Goal: Task Accomplishment & Management: Use online tool/utility

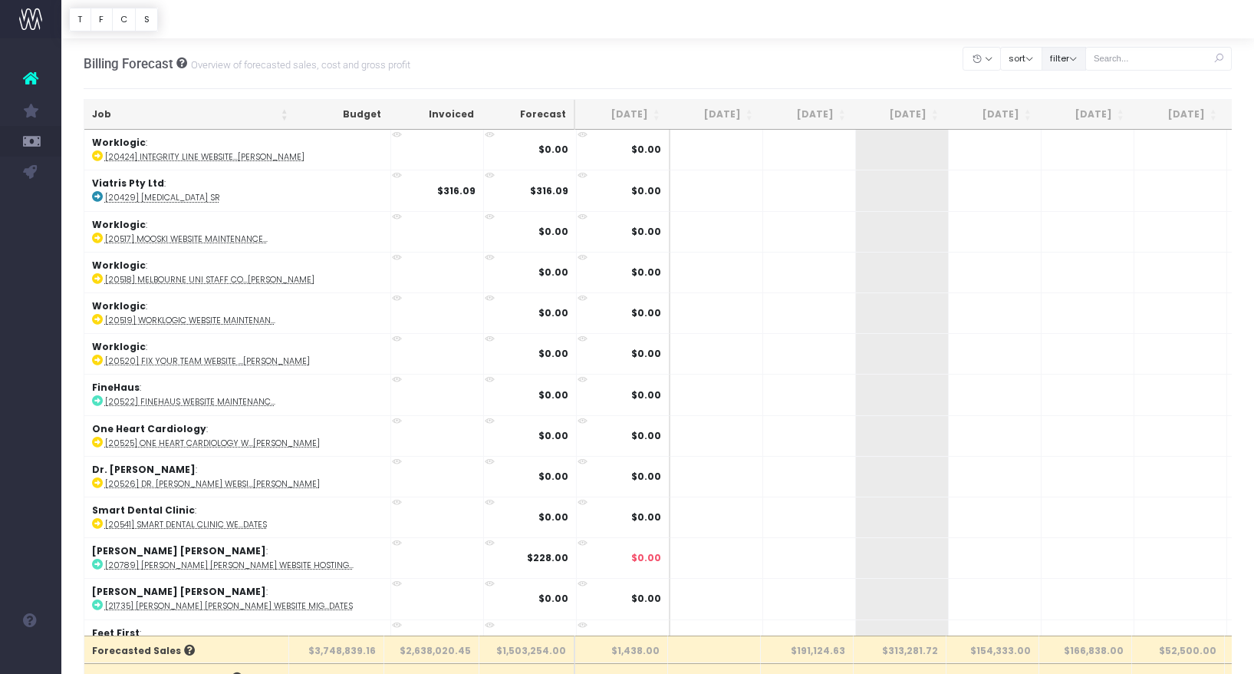
click at [1086, 61] on button "filter" at bounding box center [1064, 59] width 44 height 24
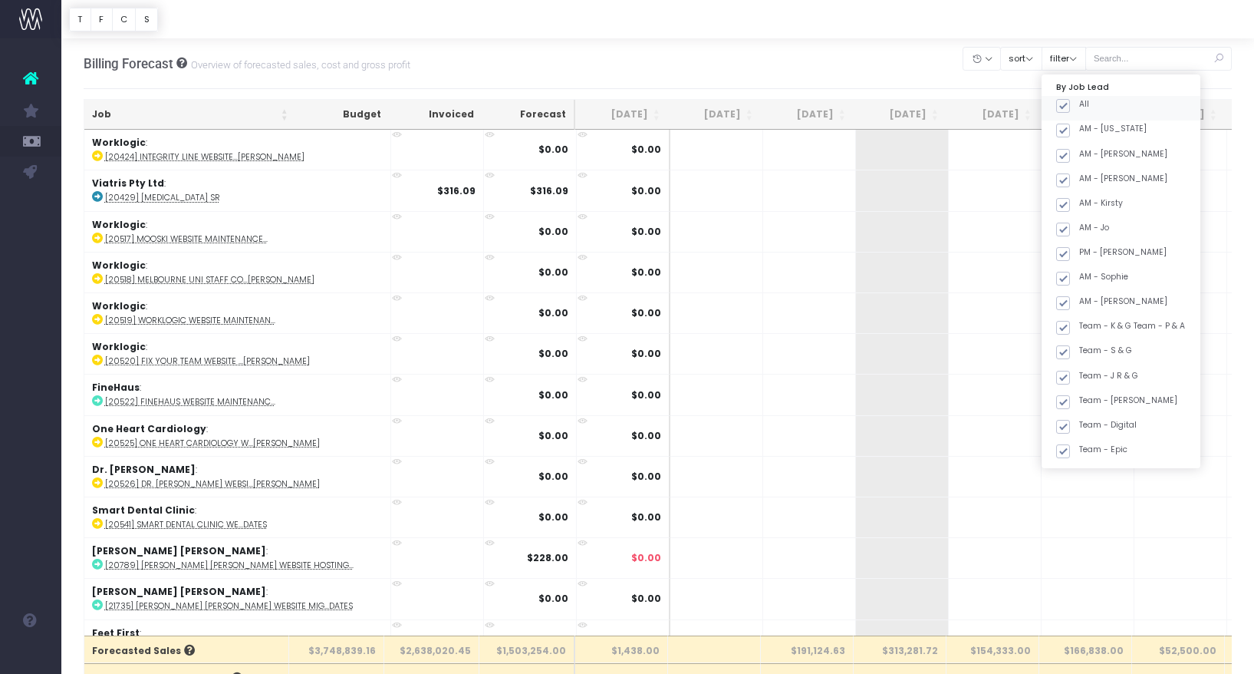
click at [1070, 101] on span at bounding box center [1063, 106] width 14 height 14
click at [1084, 101] on input "All" at bounding box center [1084, 103] width 10 height 10
checkbox input "false"
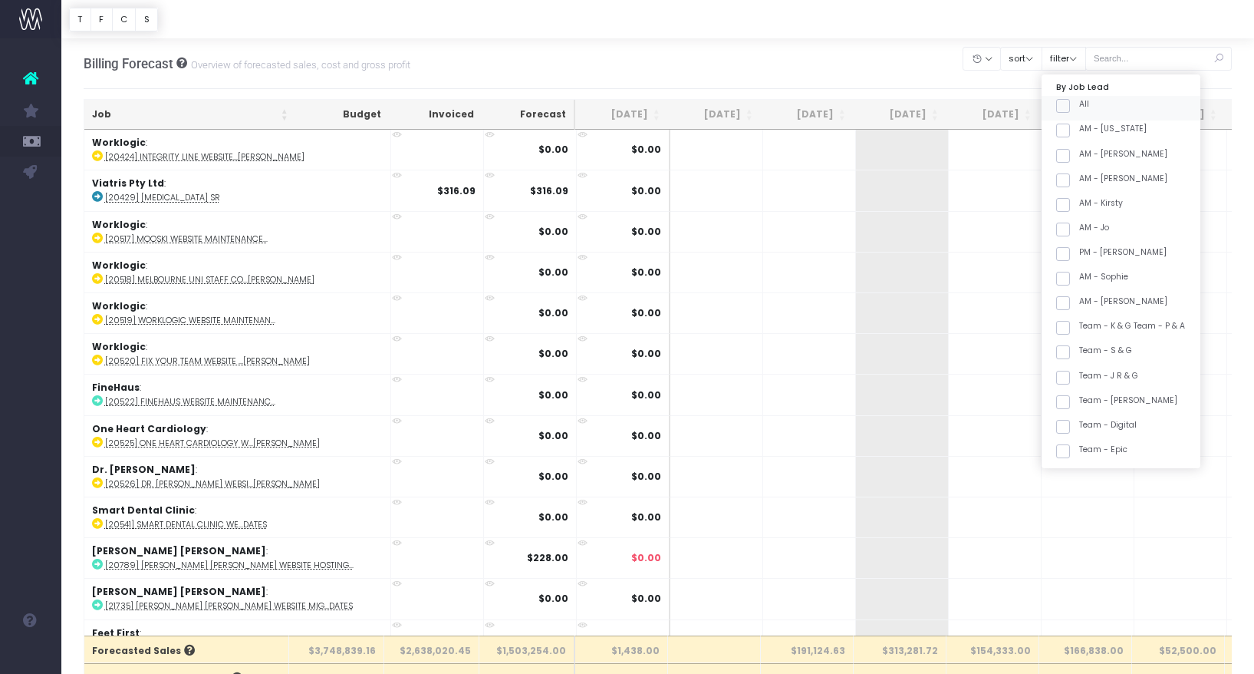
checkbox input "false"
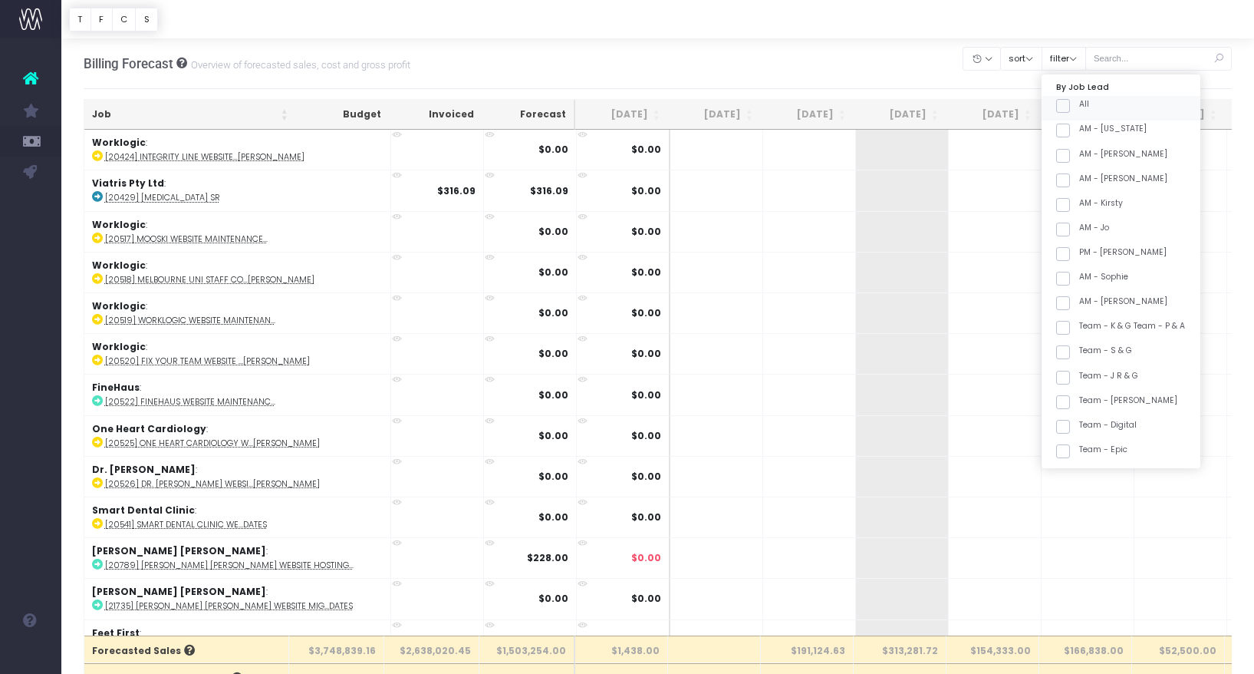
checkbox input "false"
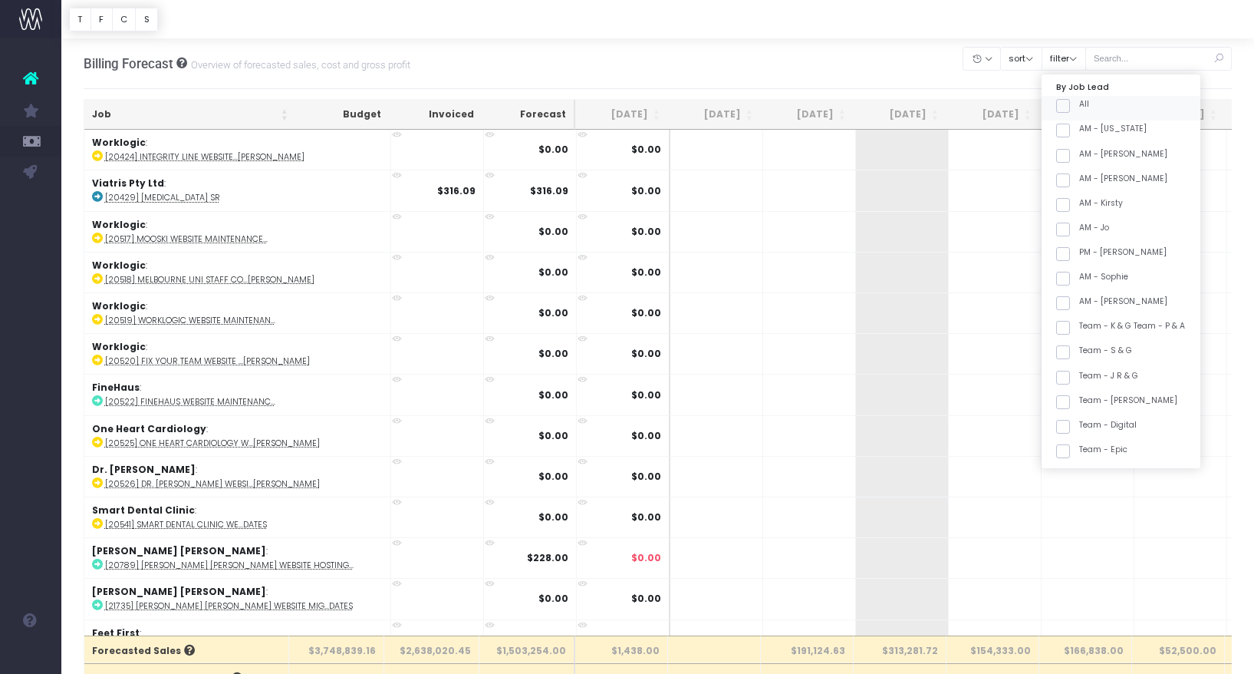
checkbox input "false"
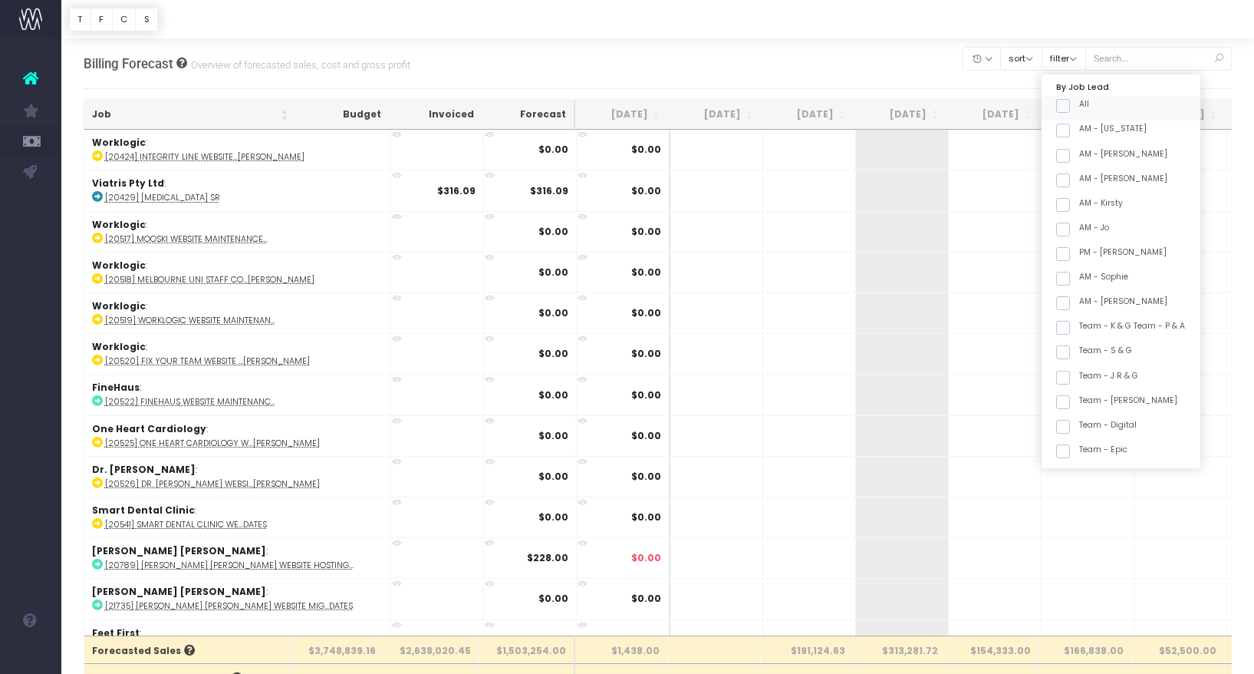
checkbox input "false"
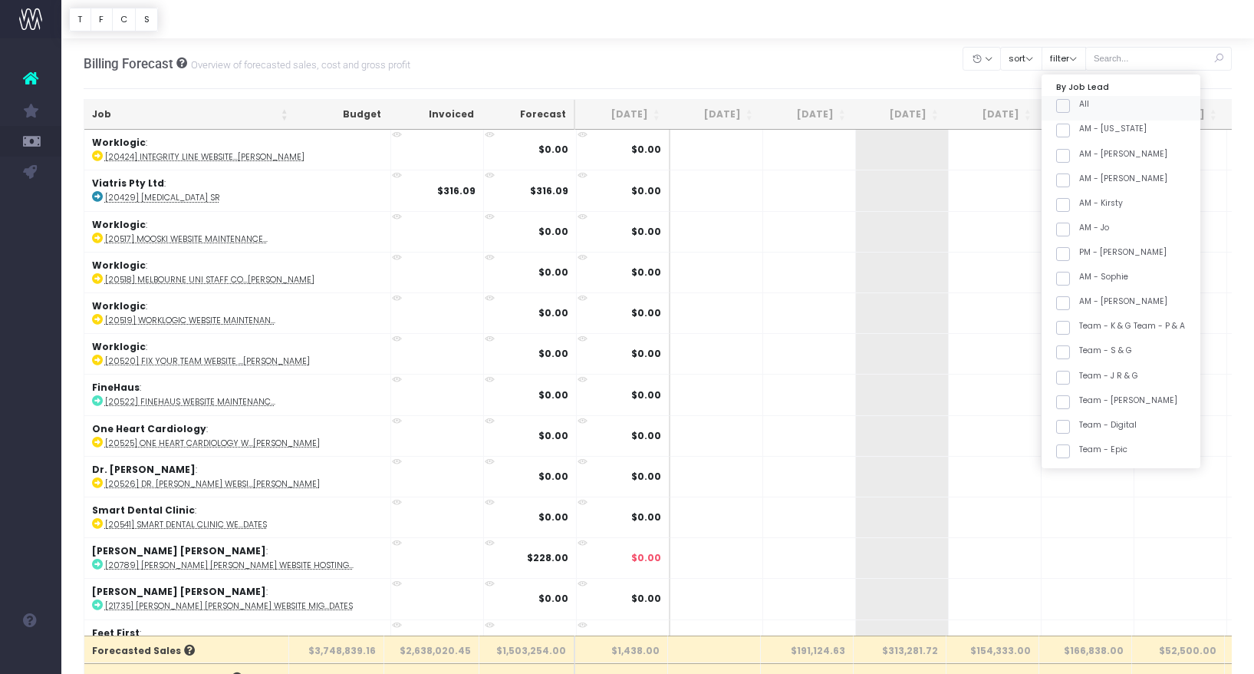
checkbox input "false"
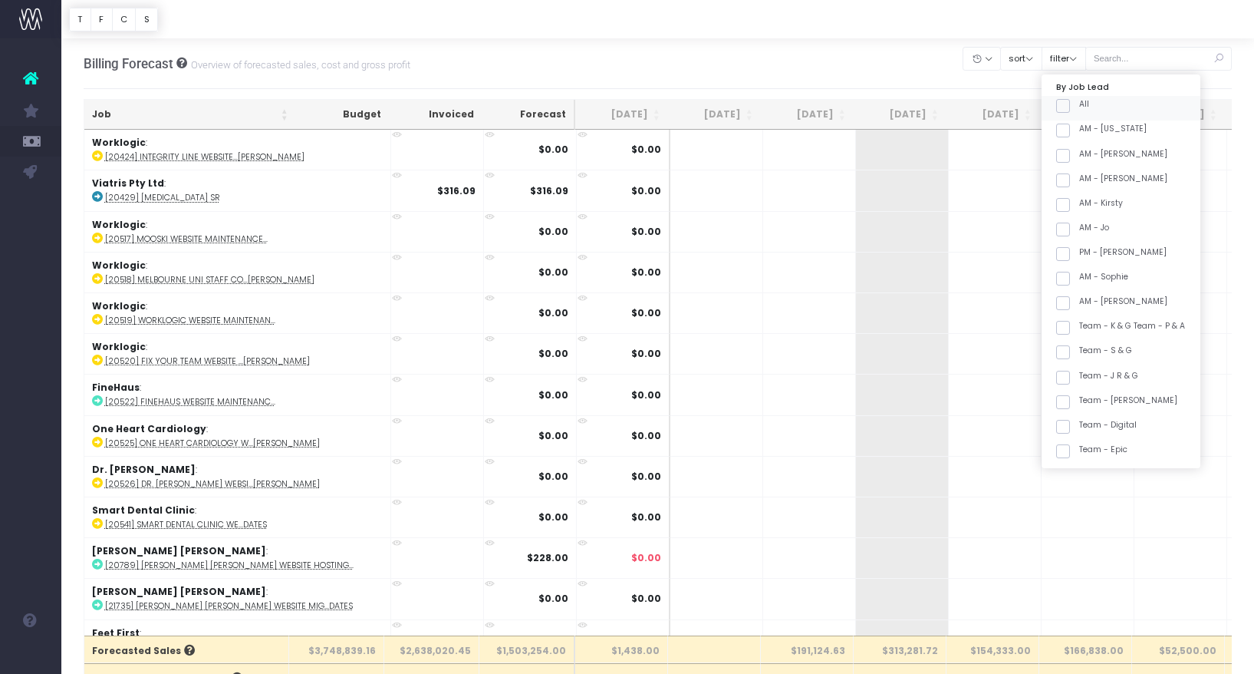
checkbox input "false"
click at [1135, 272] on label "Team - [PERSON_NAME]" at bounding box center [1116, 271] width 121 height 12
click at [1089, 272] on input "Team - [PERSON_NAME]" at bounding box center [1084, 270] width 10 height 10
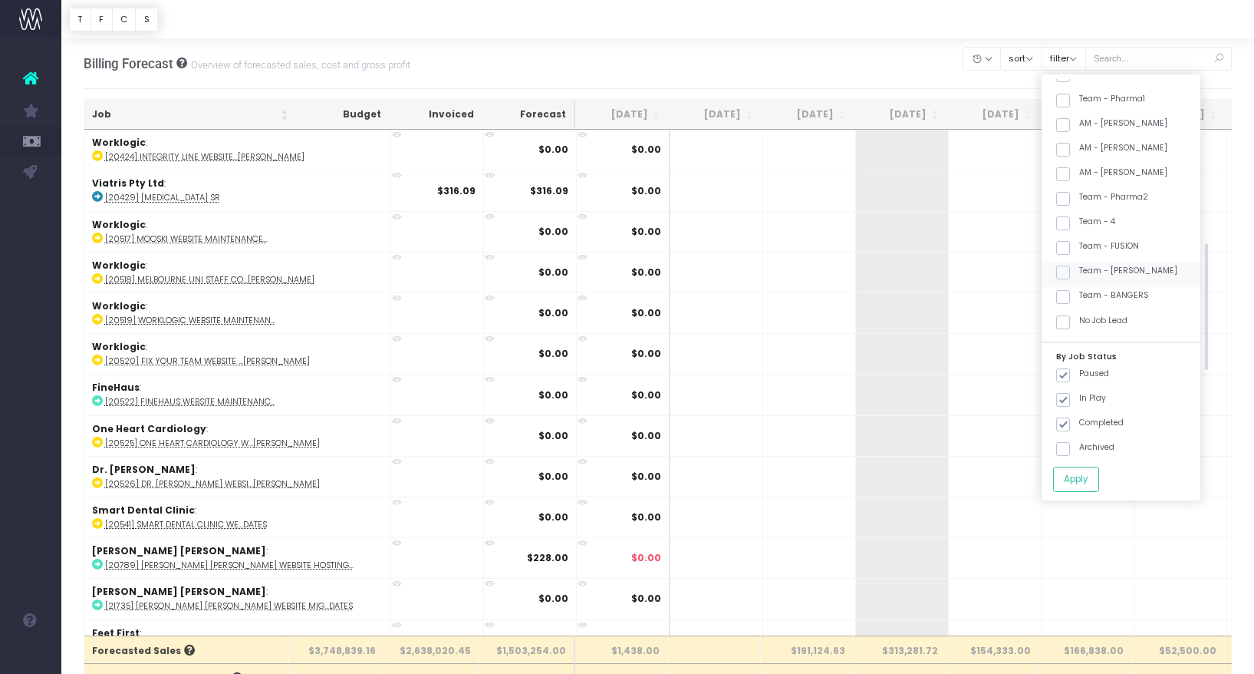
checkbox input "true"
click at [1097, 480] on button "Apply" at bounding box center [1076, 478] width 46 height 25
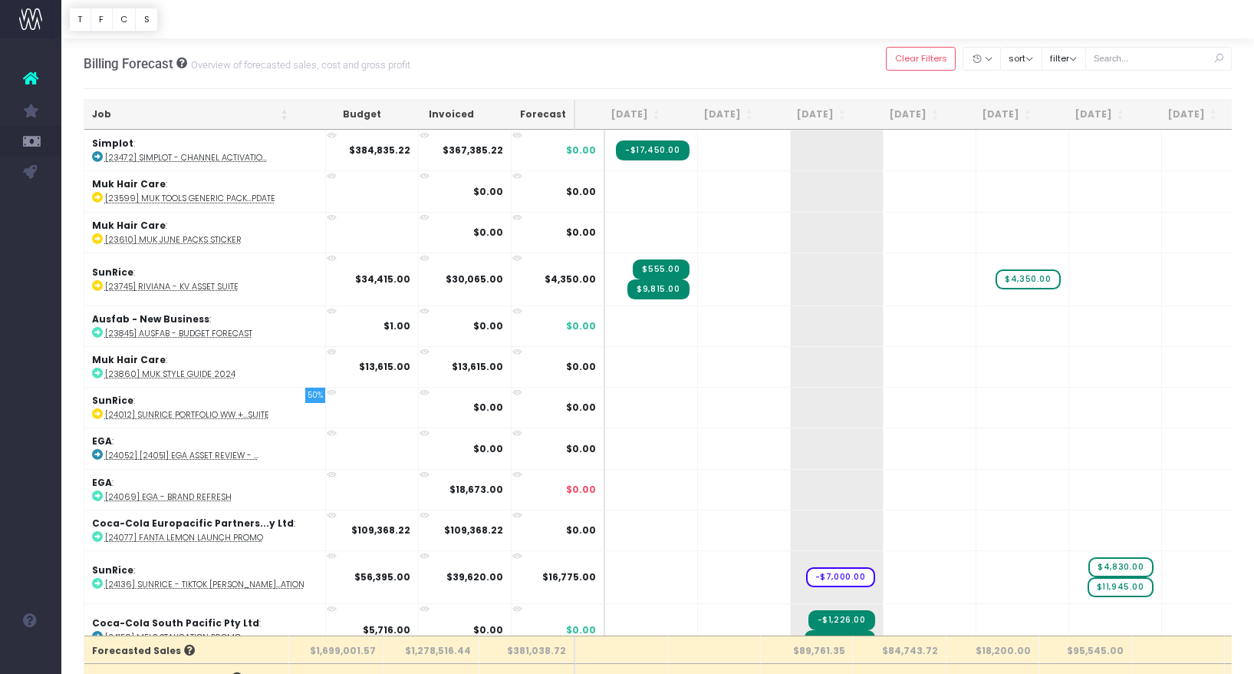
click at [216, 118] on th "Job" at bounding box center [190, 115] width 212 height 30
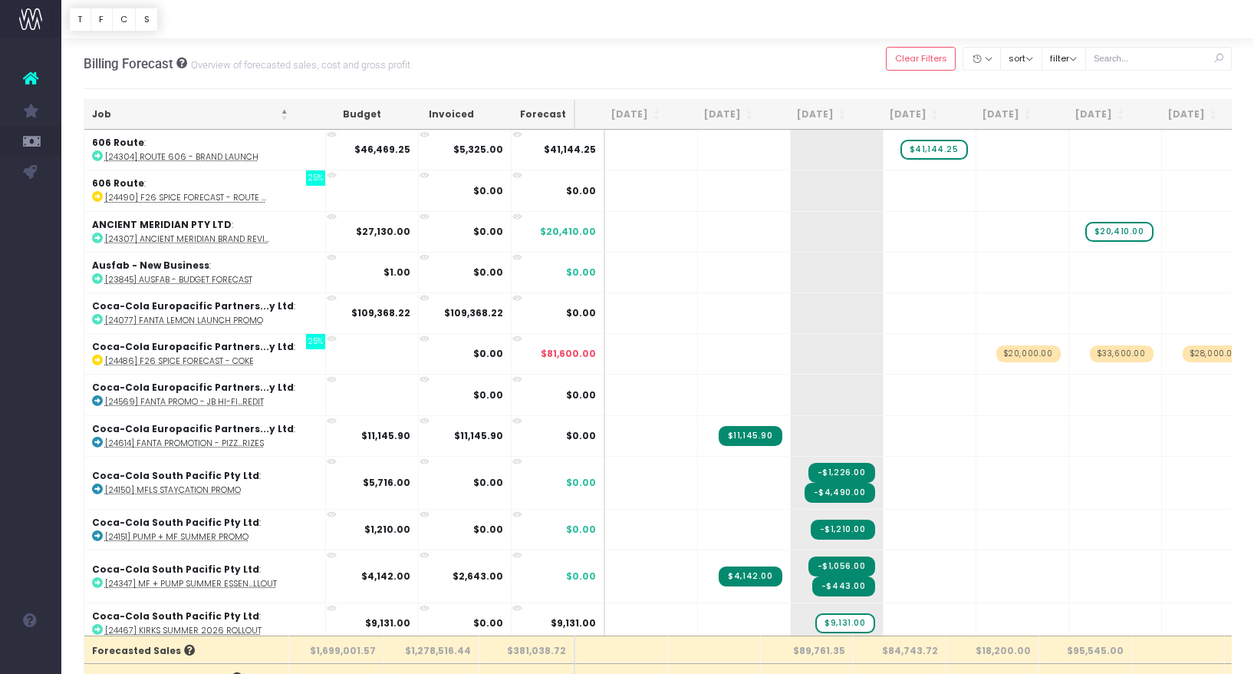
click at [226, 122] on th "Job" at bounding box center [190, 115] width 212 height 30
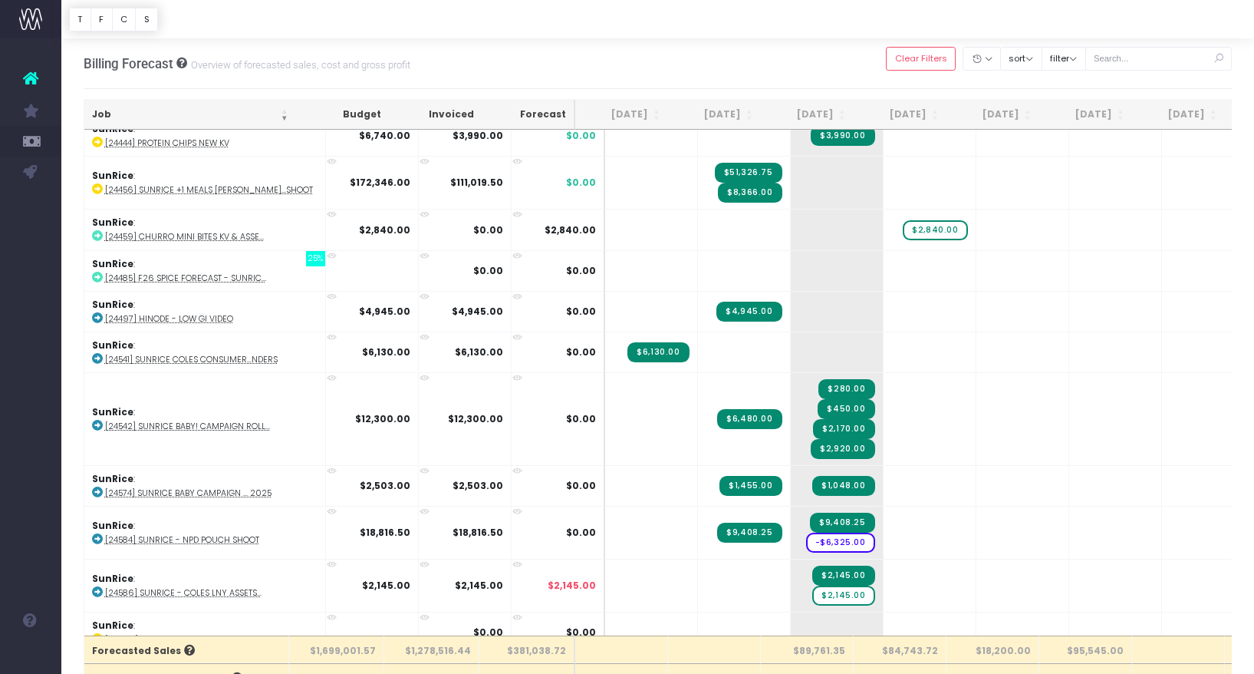
scroll to position [384, 0]
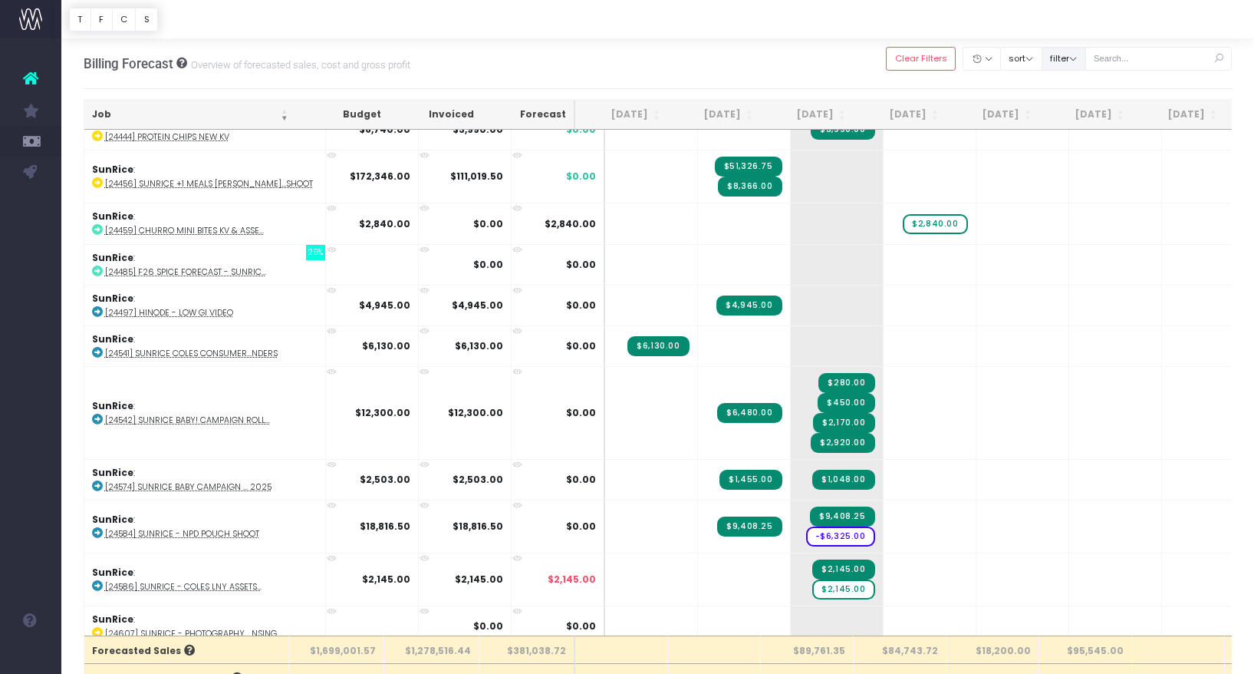
click at [1086, 60] on button "filter" at bounding box center [1064, 59] width 44 height 24
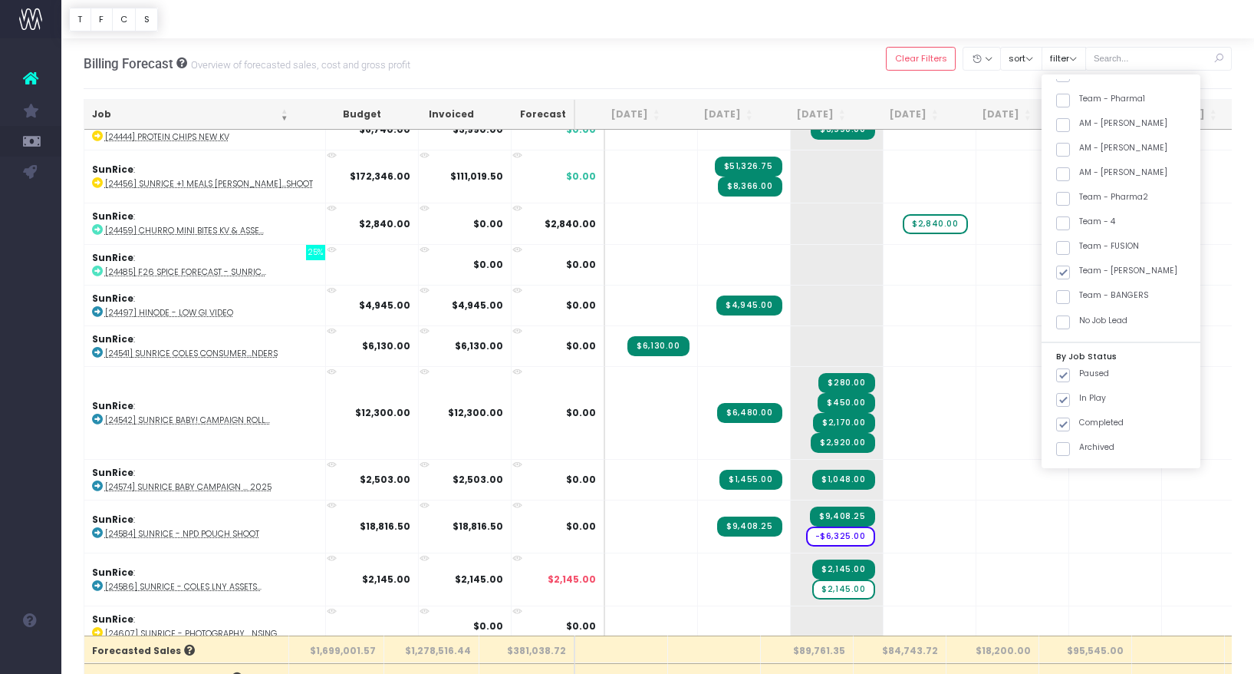
click at [700, 51] on div "Billing Forecast Overview of forecasted sales, cost and gross profit Clear Filt…" at bounding box center [658, 63] width 1149 height 51
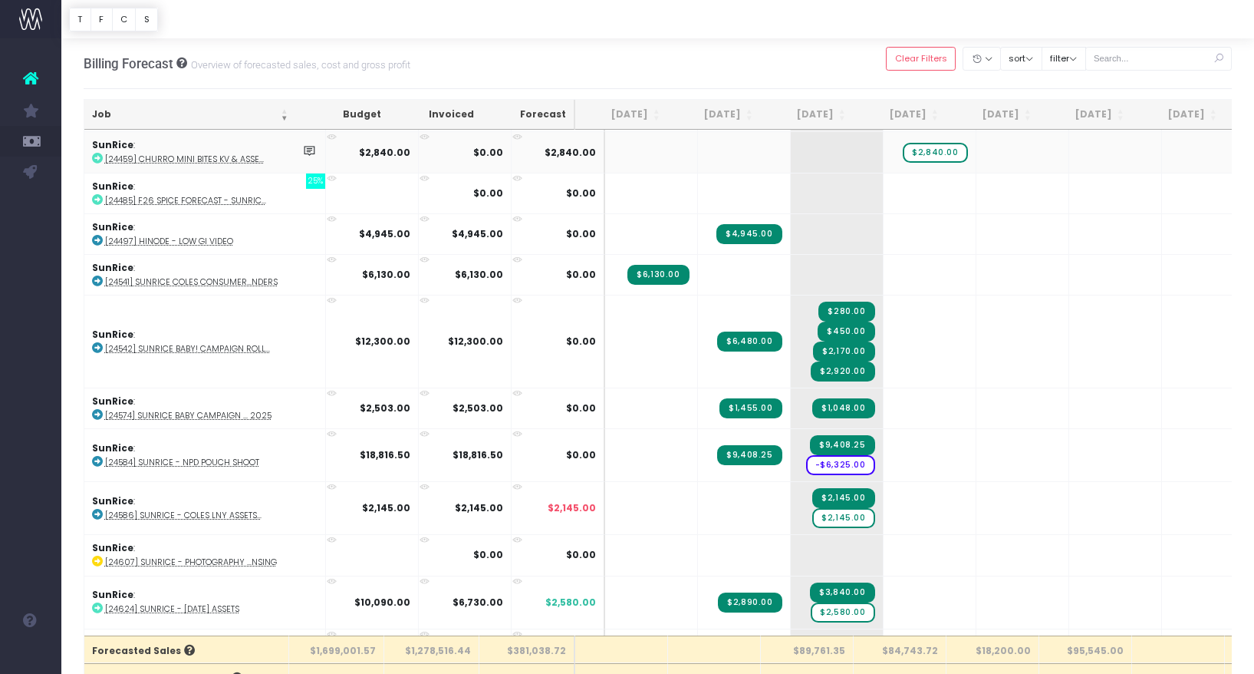
scroll to position [510, 0]
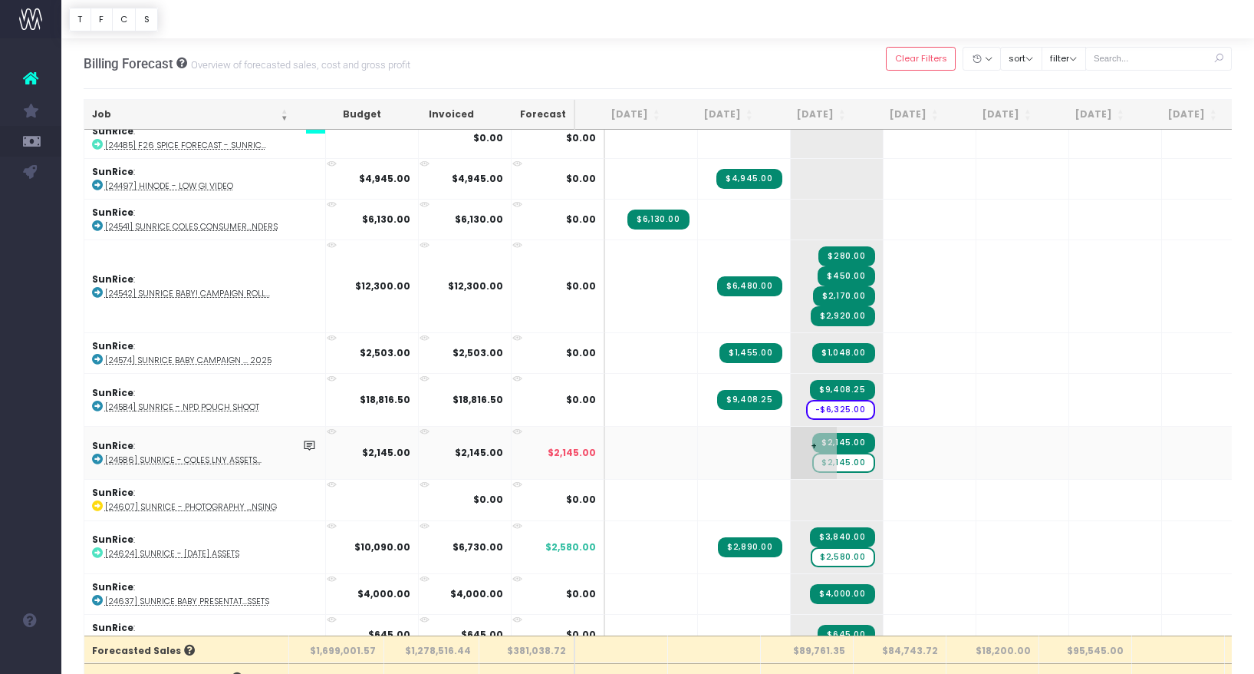
click at [817, 459] on span "$2,145.00" at bounding box center [843, 463] width 62 height 20
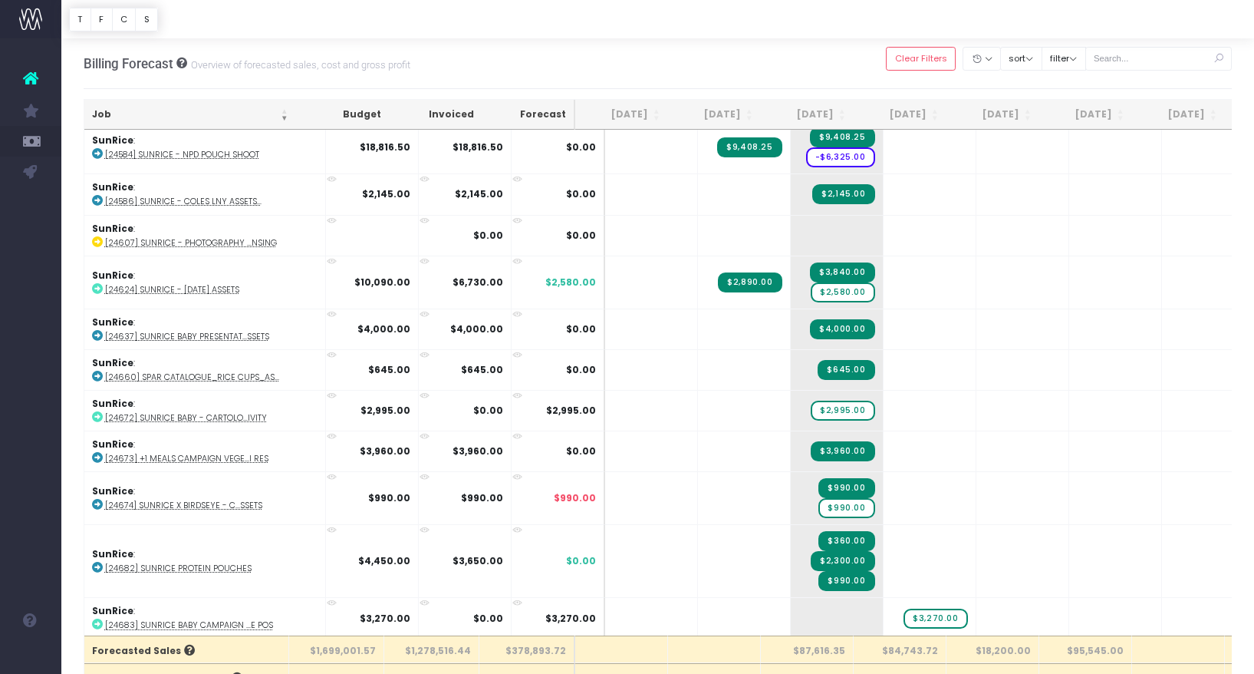
scroll to position [765, 0]
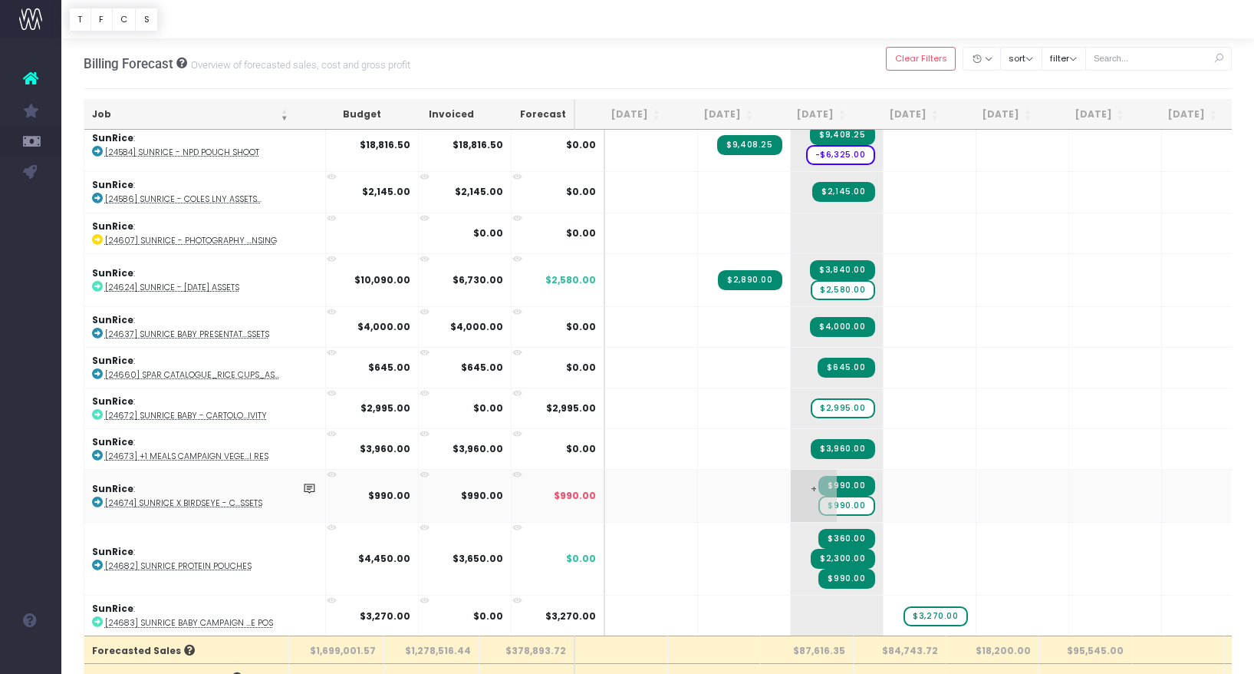
click at [821, 505] on span "$990.00" at bounding box center [847, 506] width 56 height 20
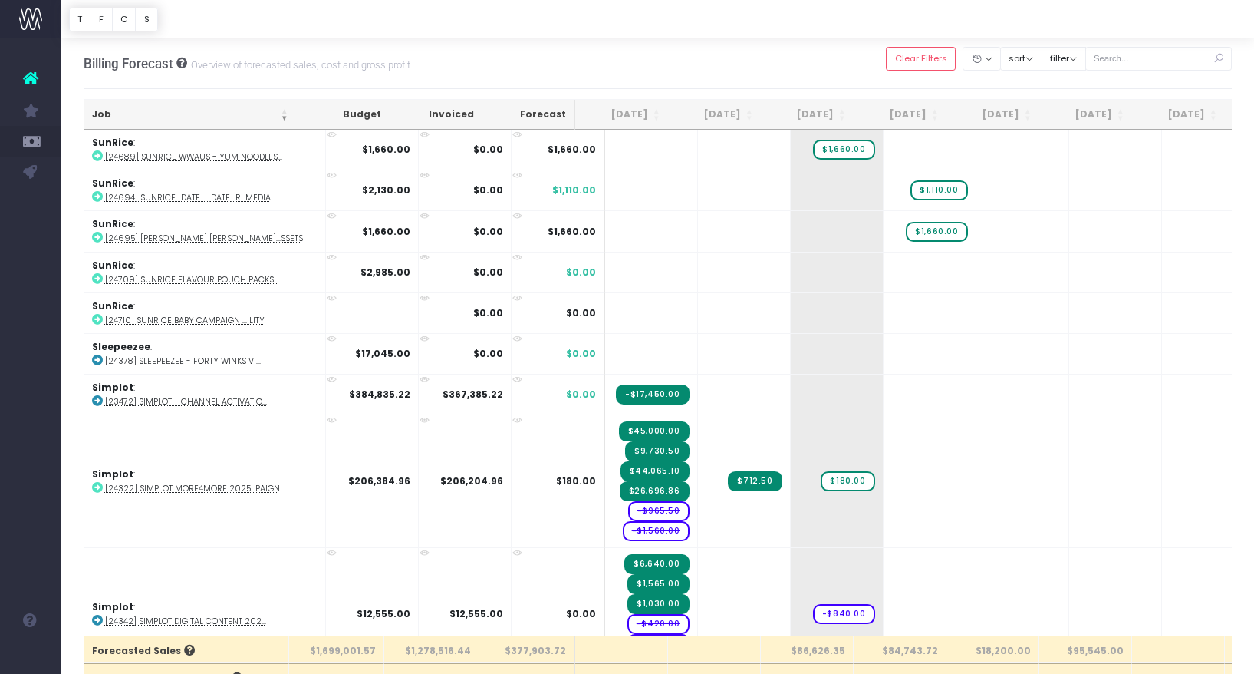
scroll to position [1308, 0]
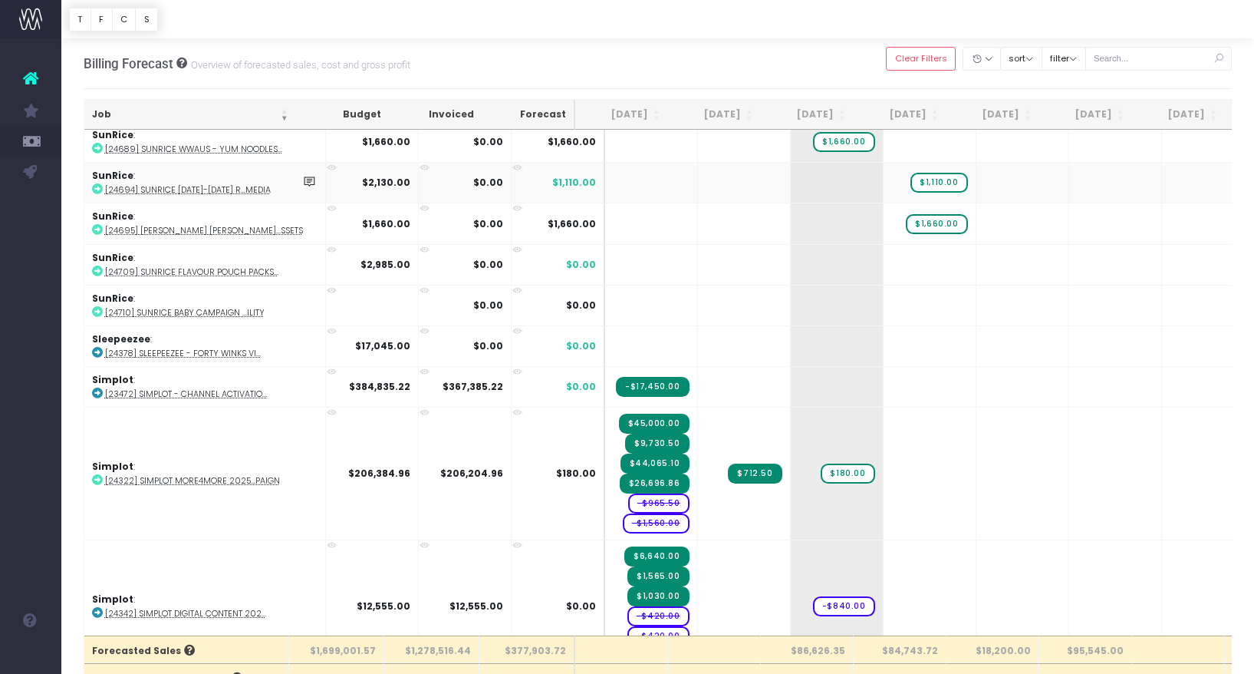
click at [256, 189] on abbr "[24694] SunRice [DATE]-[DATE] R...Media" at bounding box center [188, 190] width 166 height 12
click at [798, 180] on span "+" at bounding box center [814, 183] width 46 height 40
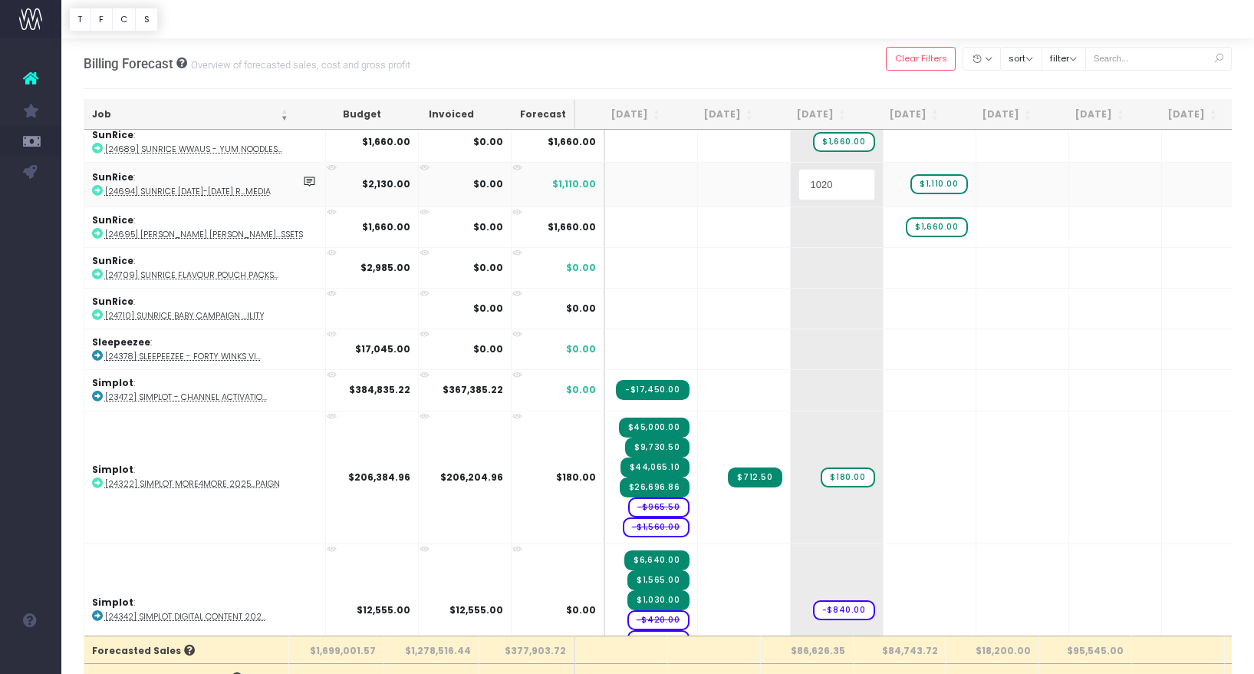
click at [831, 183] on input "1020" at bounding box center [837, 184] width 77 height 31
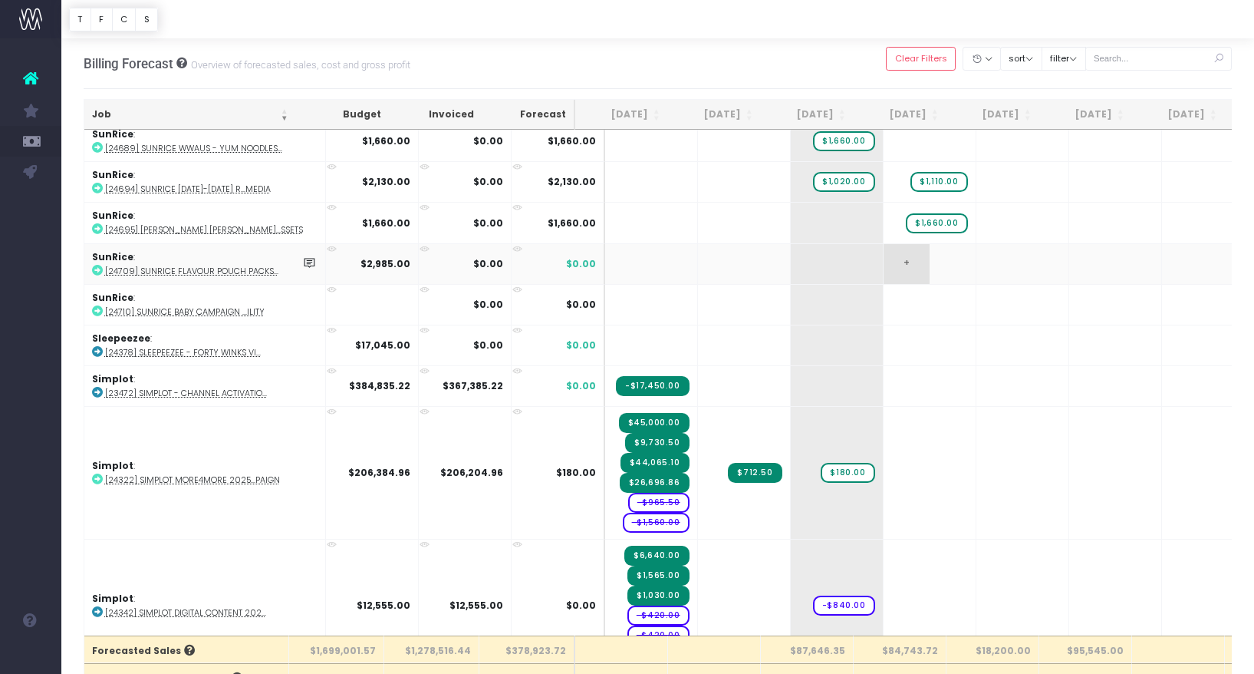
click at [886, 269] on span "+" at bounding box center [907, 264] width 46 height 40
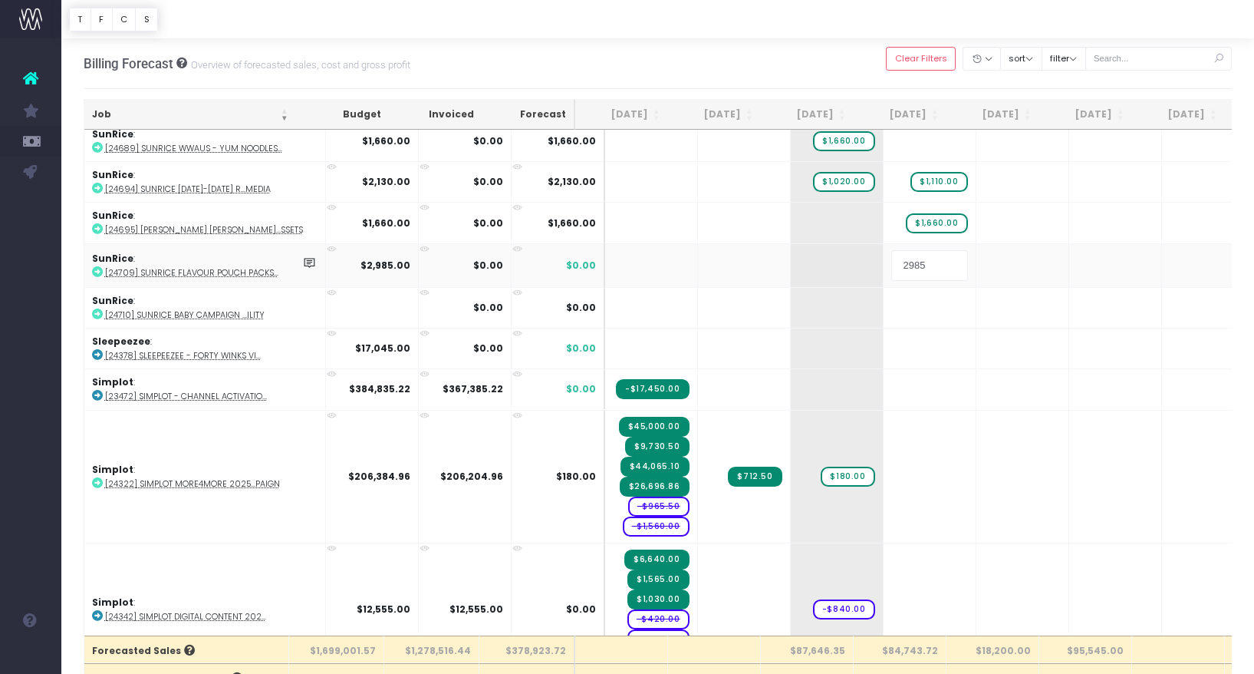
click at [912, 267] on input "2985" at bounding box center [929, 265] width 77 height 31
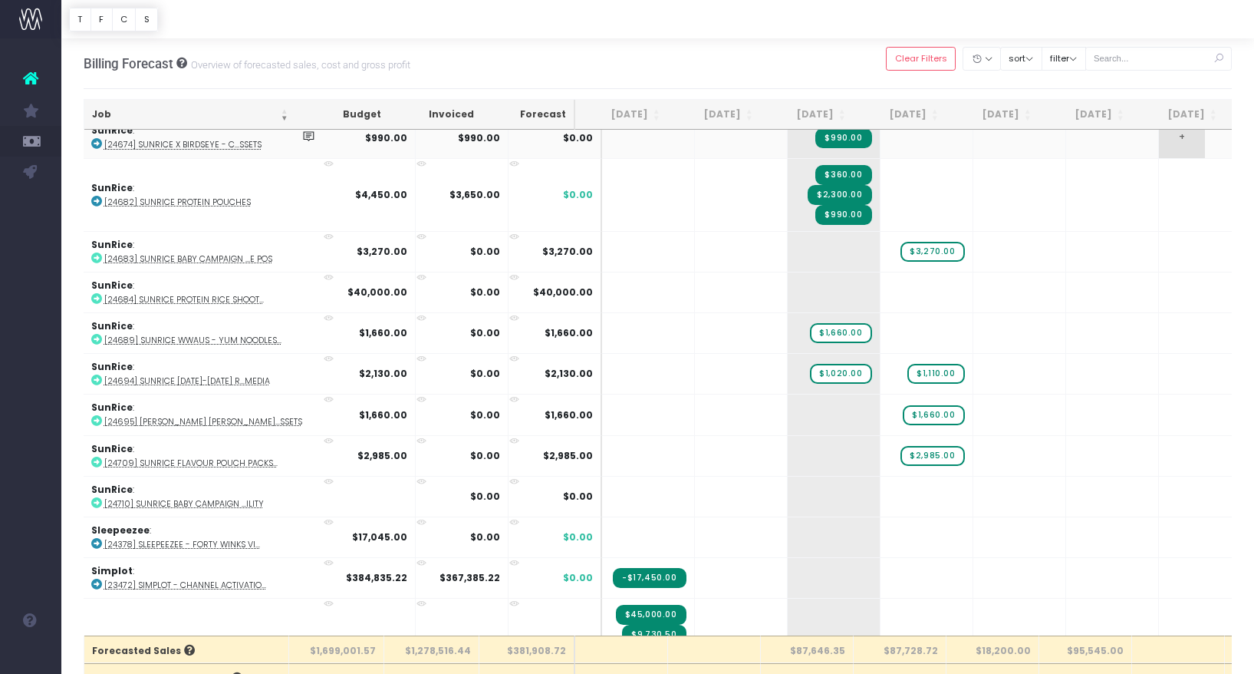
scroll to position [1117, 7]
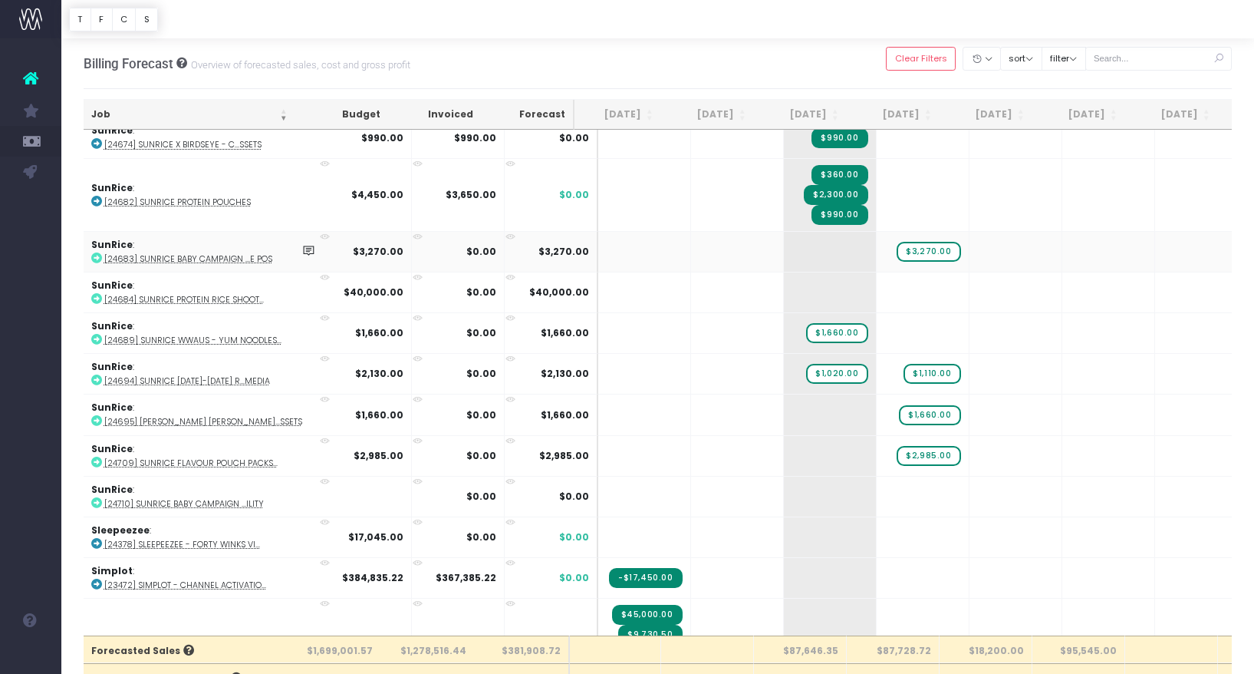
click at [237, 259] on abbr "[24683] SunRice Baby Campaign ...e POS" at bounding box center [188, 259] width 168 height 12
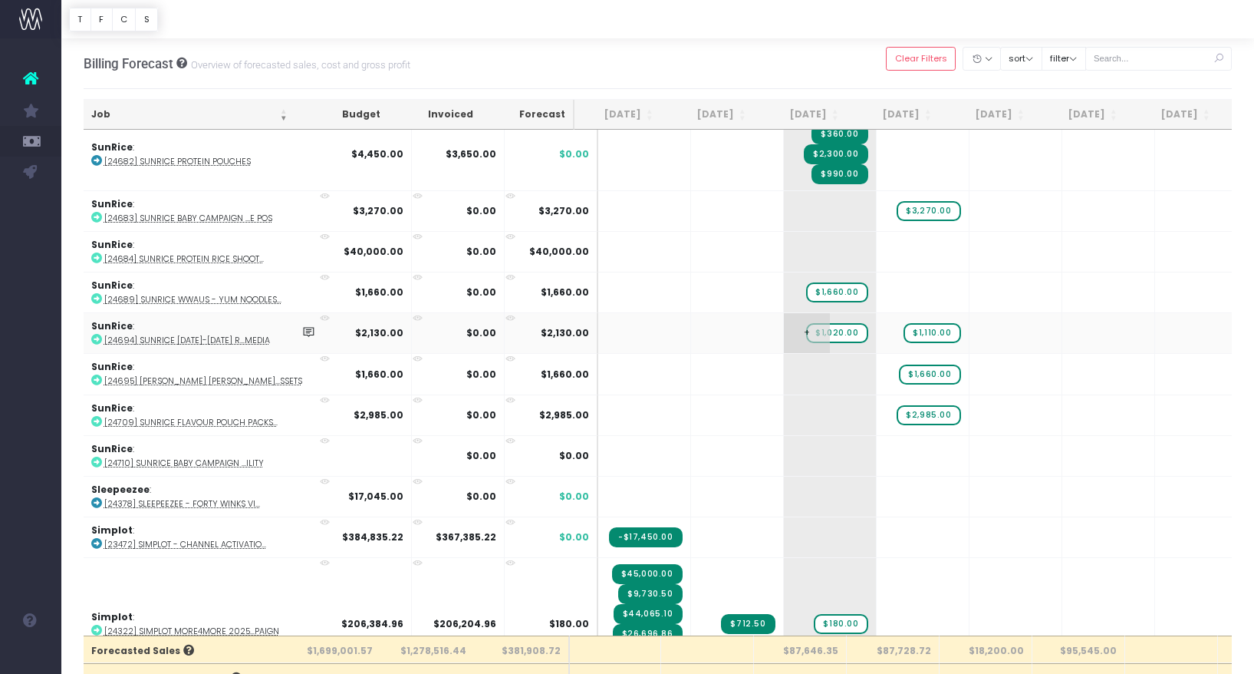
scroll to position [1178, 7]
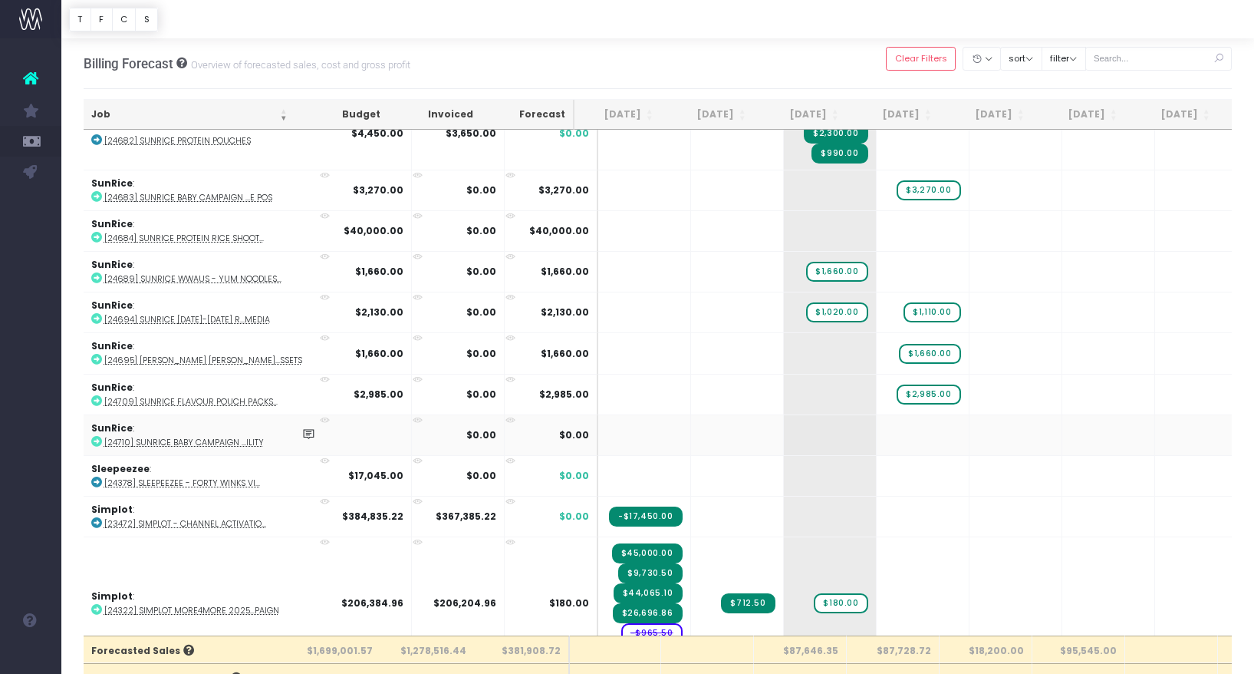
click at [203, 437] on abbr "[24710] SunRice Baby Campaign ...ility" at bounding box center [184, 443] width 160 height 12
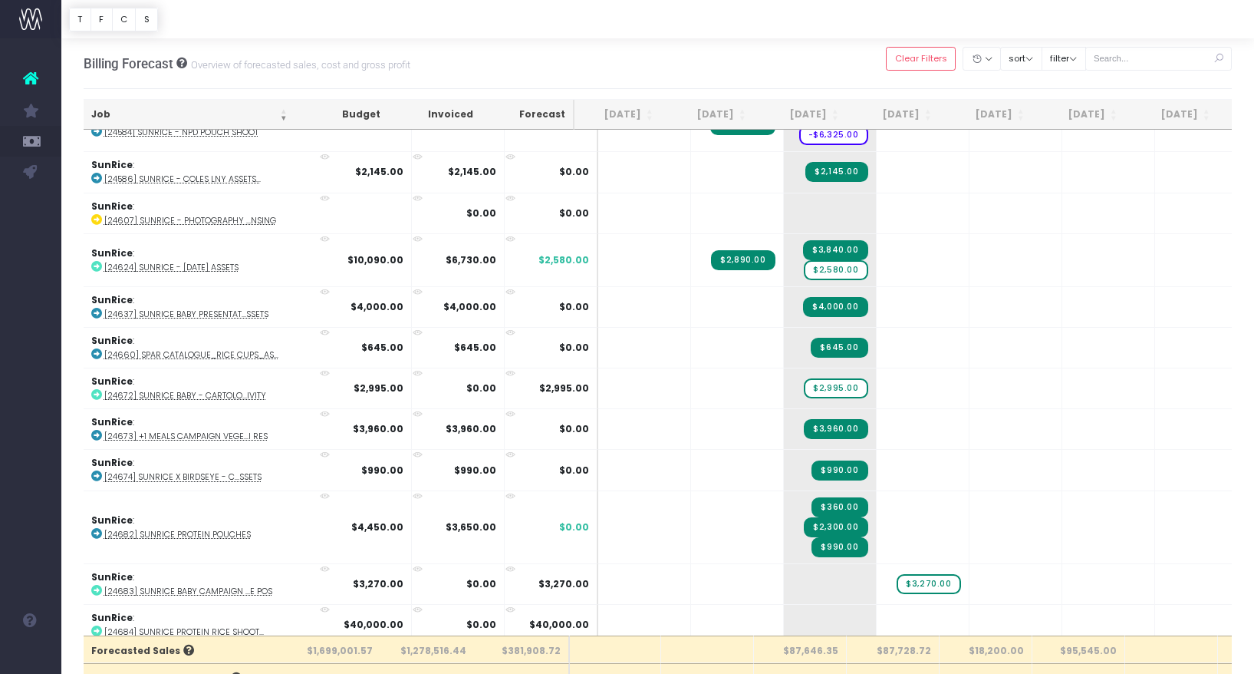
scroll to position [783, 7]
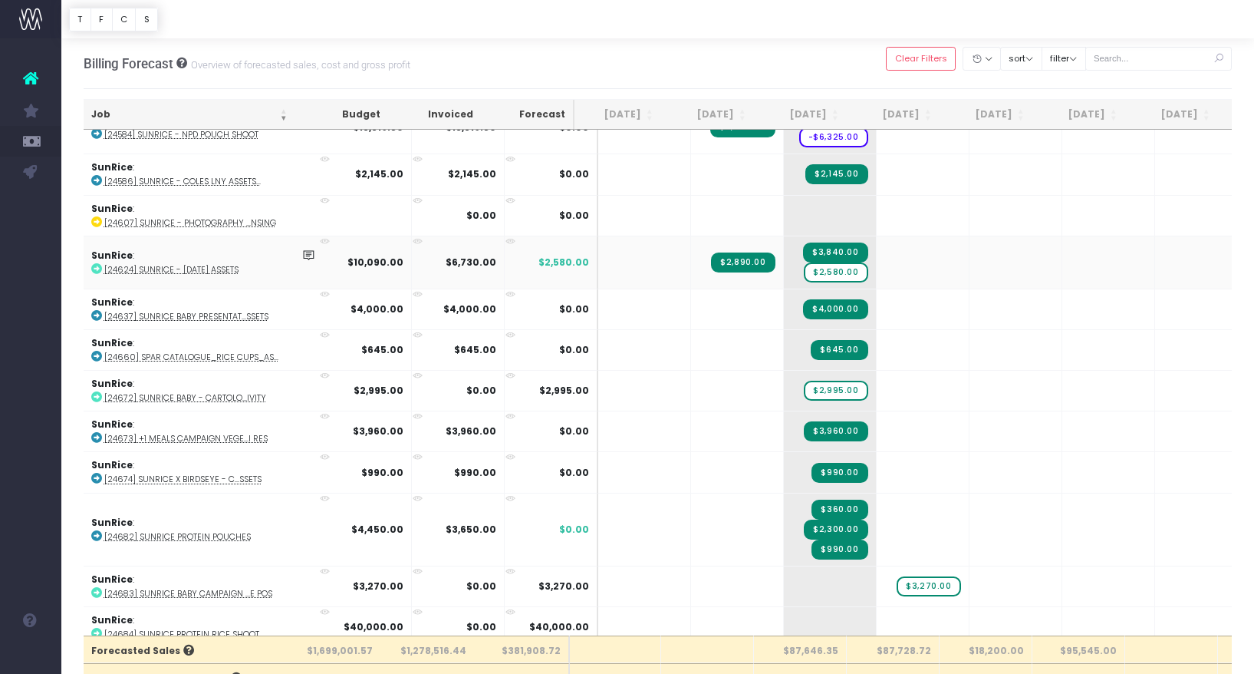
click at [225, 264] on abbr "[24624] SunRice - [DATE] Assets" at bounding box center [171, 270] width 134 height 12
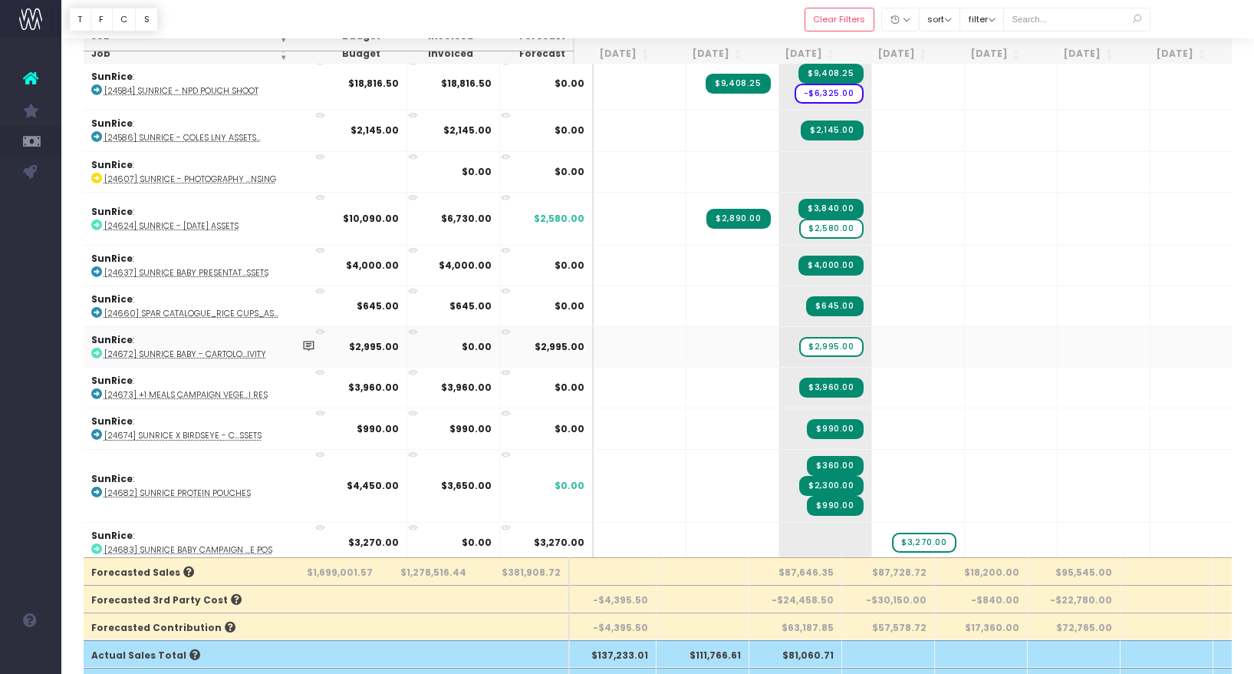
scroll to position [0, 8]
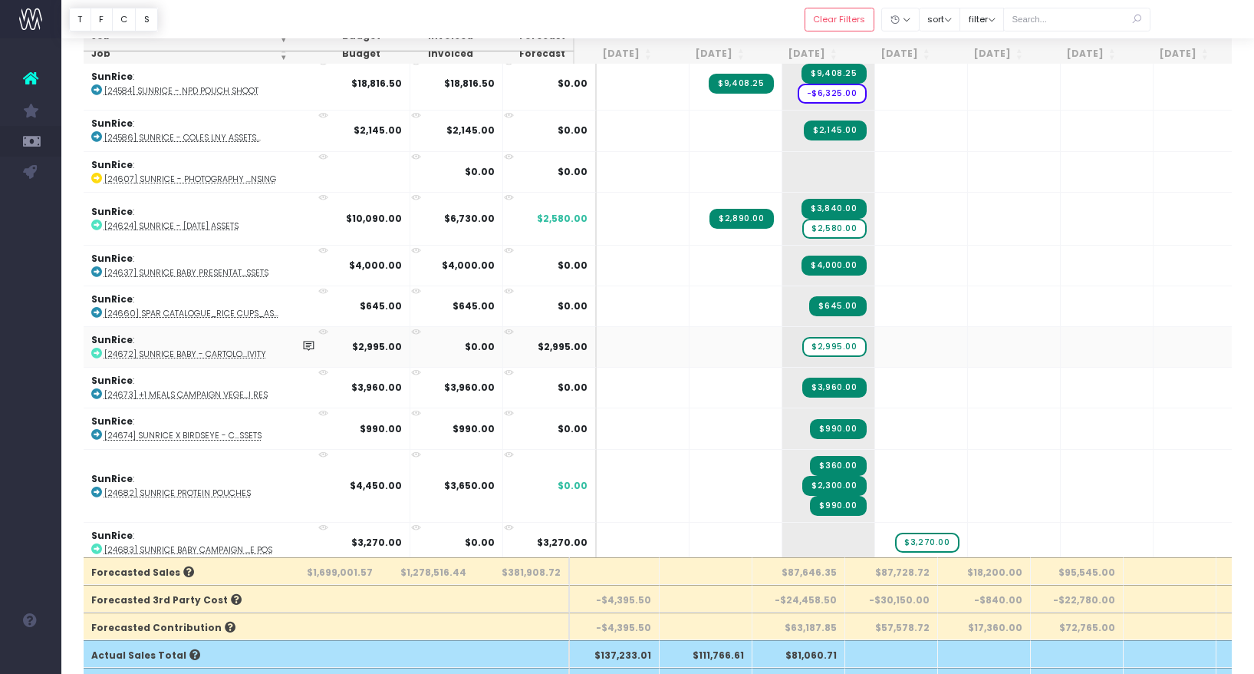
click at [236, 352] on abbr "[24672] SunRice Baby - Cartolo...ivity" at bounding box center [185, 354] width 162 height 12
